Goal: Task Accomplishment & Management: Complete application form

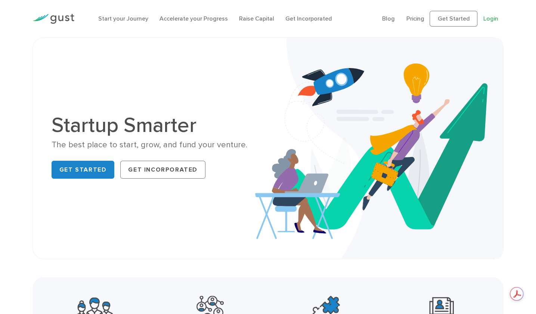
click at [490, 18] on link "Login" at bounding box center [490, 18] width 15 height 7
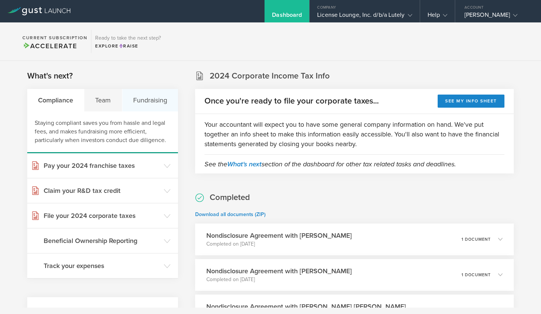
click at [152, 100] on div "Fundraising" at bounding box center [150, 100] width 56 height 22
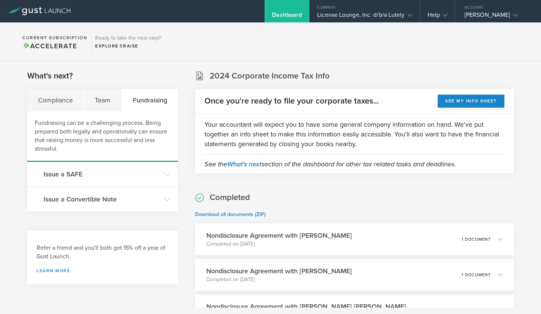
scroll to position [70, 0]
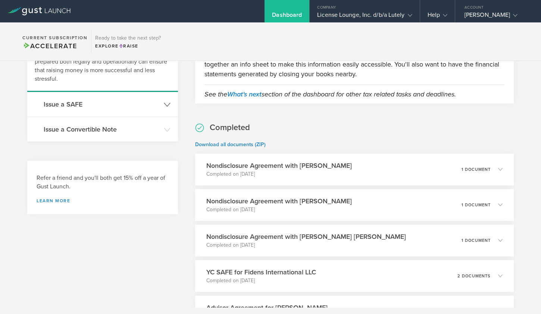
click at [164, 104] on icon at bounding box center [167, 104] width 7 height 7
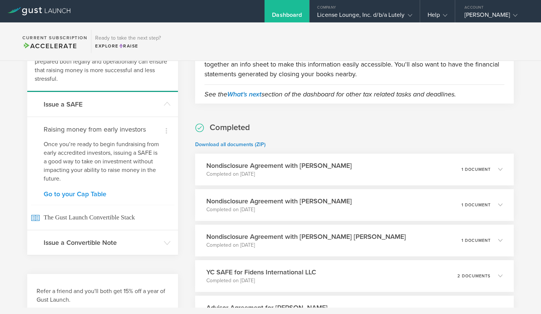
click at [86, 195] on link "Go to your Cap Table" at bounding box center [103, 193] width 118 height 7
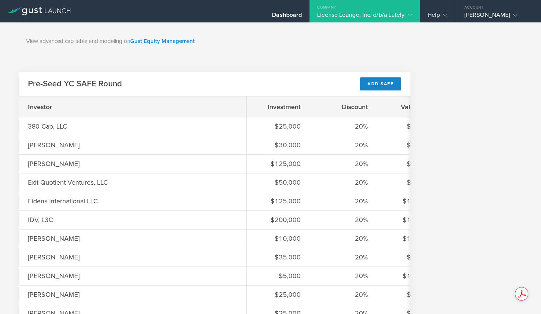
scroll to position [541, 0]
click at [368, 85] on div "Add SAFE" at bounding box center [380, 84] width 41 height 13
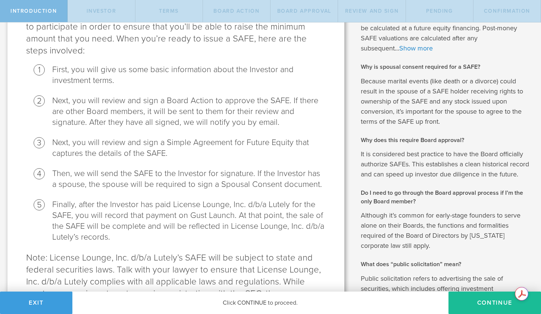
scroll to position [257, 0]
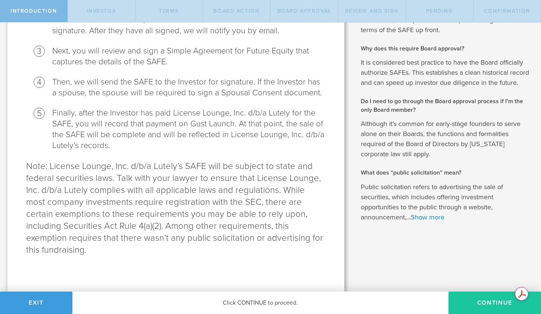
click at [476, 299] on button "Continue" at bounding box center [495, 302] width 93 height 22
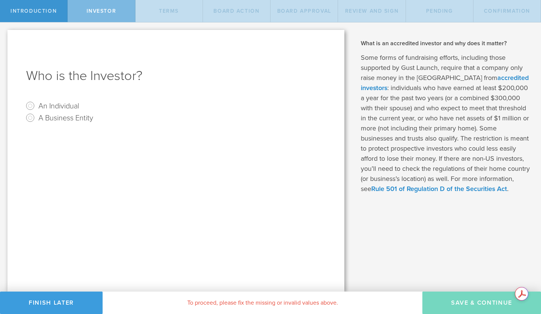
scroll to position [0, 0]
click at [30, 119] on input "A Business Entity" at bounding box center [30, 118] width 12 height 12
radio input "true"
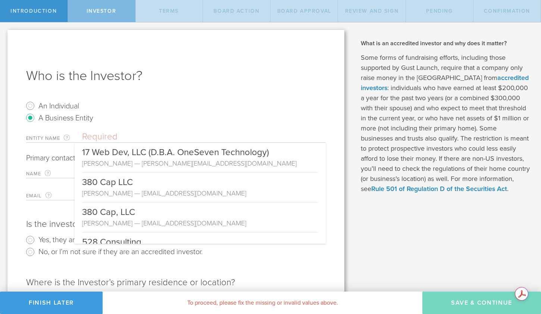
click at [149, 134] on input "text" at bounding box center [204, 136] width 244 height 11
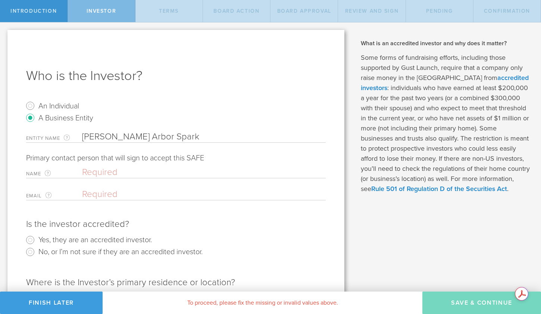
type input "Ann Arbor Spark"
paste input "Paul Krutko, President & CEO"
type input "Paul Krutko, President & CEO"
click at [218, 196] on input "email" at bounding box center [202, 194] width 240 height 11
paste input "aul@annarborusa.org"
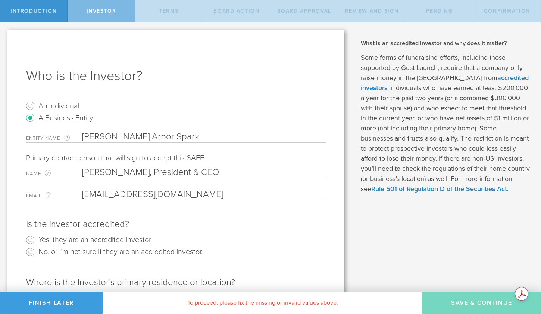
click at [82, 194] on input "aul@annarborusa.org" at bounding box center [202, 194] width 240 height 11
type input "paul@annarborusa.org"
click at [266, 241] on radio "Yes, they are an accredited investor." at bounding box center [176, 240] width 300 height 12
click at [86, 238] on label "Yes, they are an accredited investor." at bounding box center [94, 239] width 113 height 11
click at [36, 238] on input "Yes, they are an accredited investor." at bounding box center [30, 240] width 12 height 12
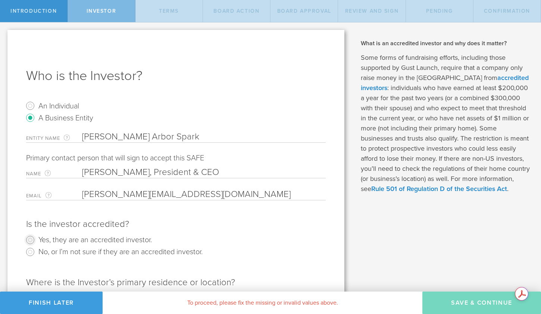
radio input "true"
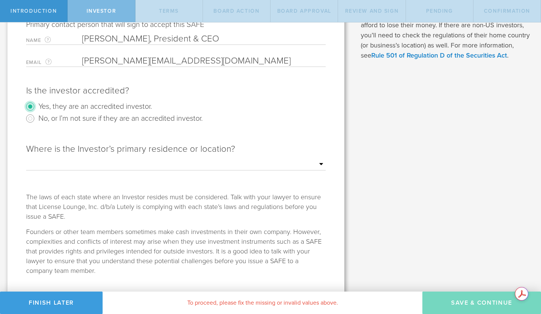
scroll to position [150, 0]
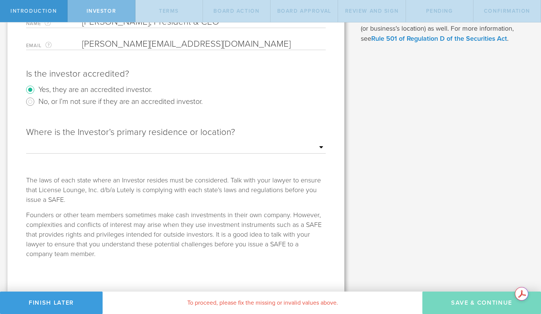
click at [287, 148] on select "Outside of the US Alabama Alaska Arizona Arkansas California Colorado Connectic…" at bounding box center [176, 147] width 300 height 11
select select "string:MI"
click at [26, 142] on select "Outside of the US Alabama Alaska Arizona Arkansas California Colorado Connectic…" at bounding box center [176, 147] width 300 height 11
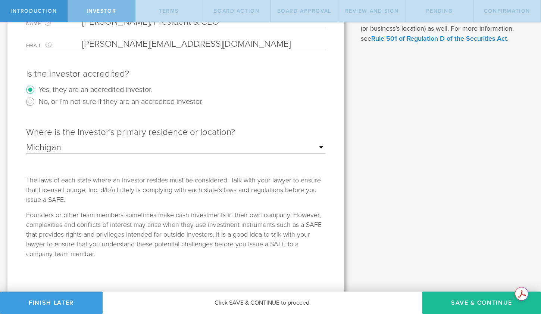
click at [411, 166] on div "What is a SAFE and when should I use it? A Simple Agreement for Future Equity (…" at bounding box center [447, 82] width 190 height 420
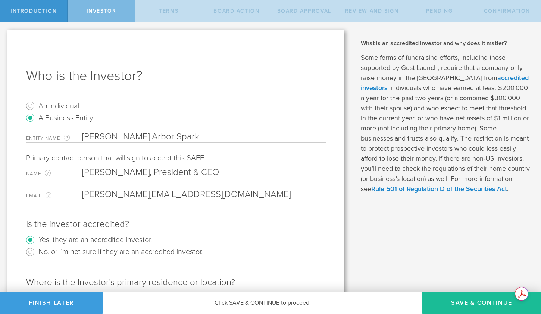
click at [124, 141] on input "Ann Arbor Spark" at bounding box center [204, 136] width 244 height 11
paste input "PARK"
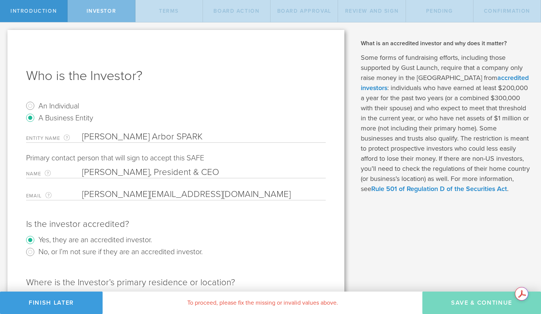
type input "Ann Arbor SPARK"
click at [412, 252] on div "What is a SAFE and when should I use it? A Simple Agreement for Future Equity (…" at bounding box center [447, 232] width 190 height 420
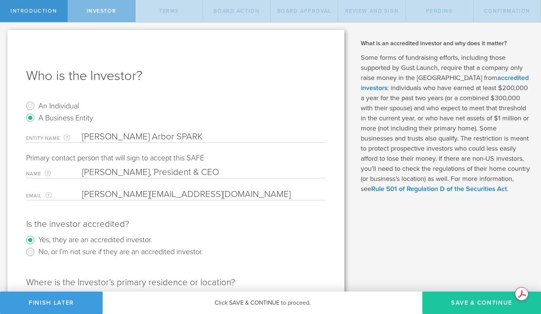
click at [473, 298] on button "Save & Continue" at bounding box center [482, 302] width 119 height 22
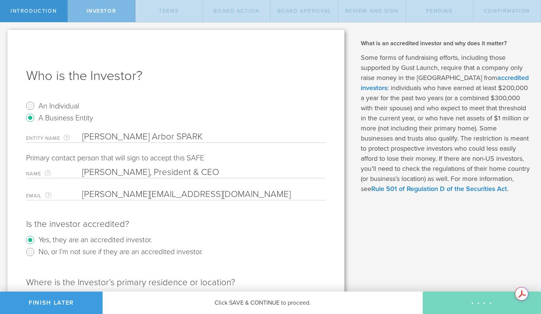
checkbox input "true"
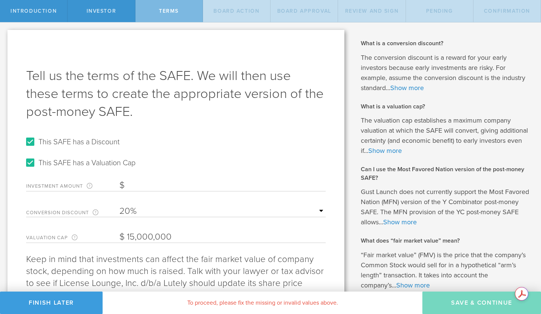
click at [147, 184] on input "Investment Amount The amount (in USD) that this investor is paying for the SAFE." at bounding box center [222, 185] width 206 height 11
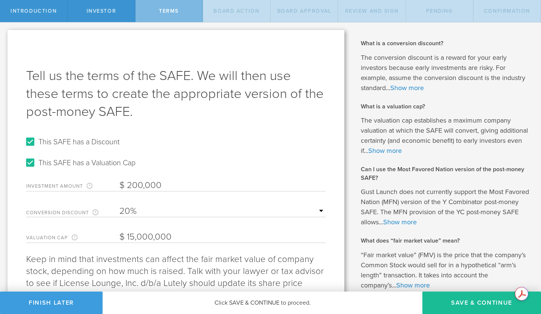
scroll to position [45, 0]
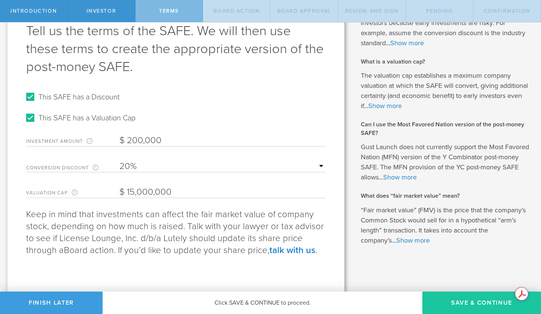
type input "200,000"
click at [471, 296] on button "Save & Continue" at bounding box center [482, 302] width 119 height 22
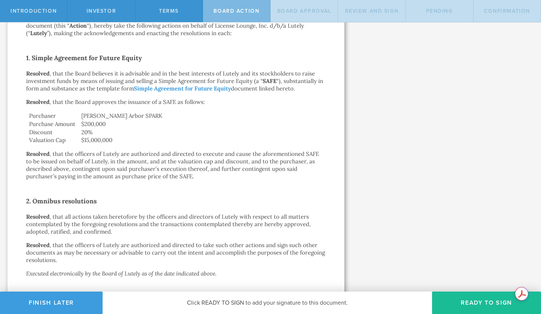
scroll to position [176, 0]
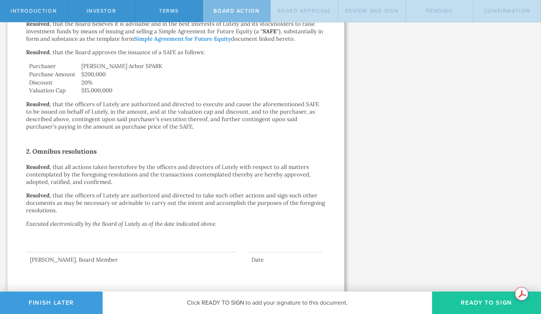
click at [477, 297] on button "Ready to Sign" at bounding box center [486, 302] width 109 height 22
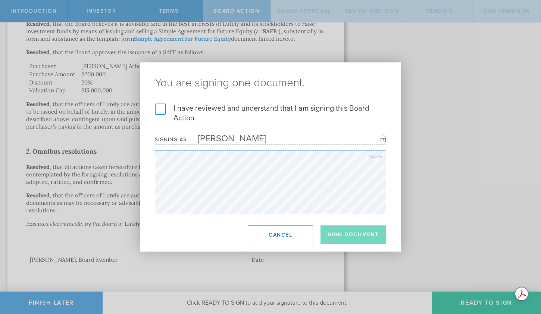
click at [160, 108] on label "I have reviewed and understand that I am signing this Board Action." at bounding box center [270, 112] width 231 height 19
click at [0, 0] on input "I have reviewed and understand that I am signing this Board Action." at bounding box center [0, 0] width 0 height 0
click at [353, 233] on button "Sign Document" at bounding box center [354, 234] width 66 height 19
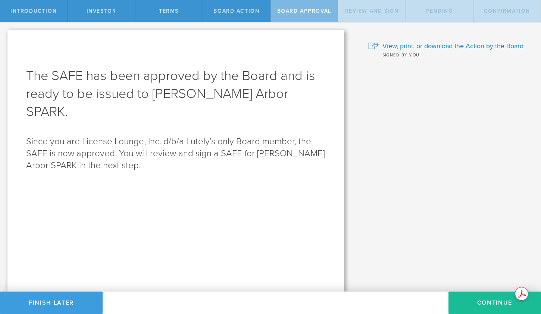
scroll to position [0, 0]
click at [477, 297] on button "Continue" at bounding box center [495, 302] width 93 height 22
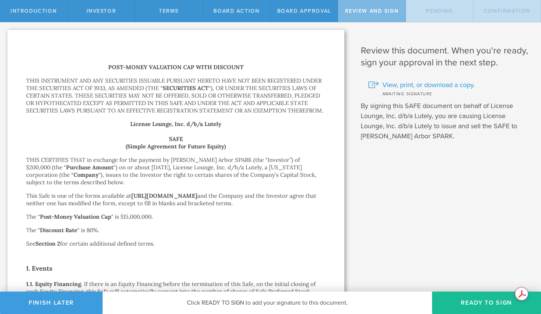
click at [442, 85] on span "View, print, or download a copy." at bounding box center [429, 85] width 93 height 10
click at [394, 85] on span "View, print, or download a copy." at bounding box center [429, 85] width 93 height 10
click at [79, 299] on button "Finish Later" at bounding box center [51, 302] width 103 height 22
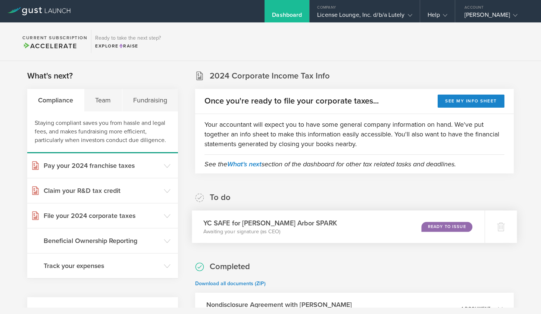
click at [448, 225] on div "Ready to Issue" at bounding box center [446, 226] width 51 height 10
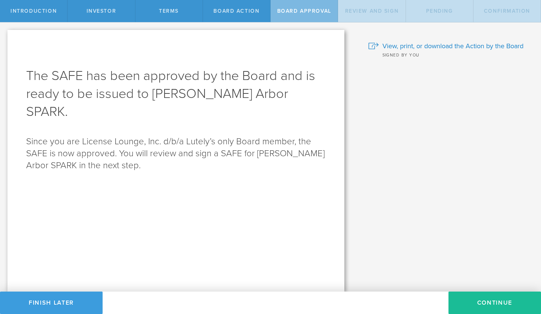
click at [301, 10] on span "Board Approval" at bounding box center [304, 11] width 54 height 6
click at [440, 47] on span "View, print, or download the Action by the Board" at bounding box center [453, 46] width 141 height 10
